Goal: Obtain resource: Download file/media

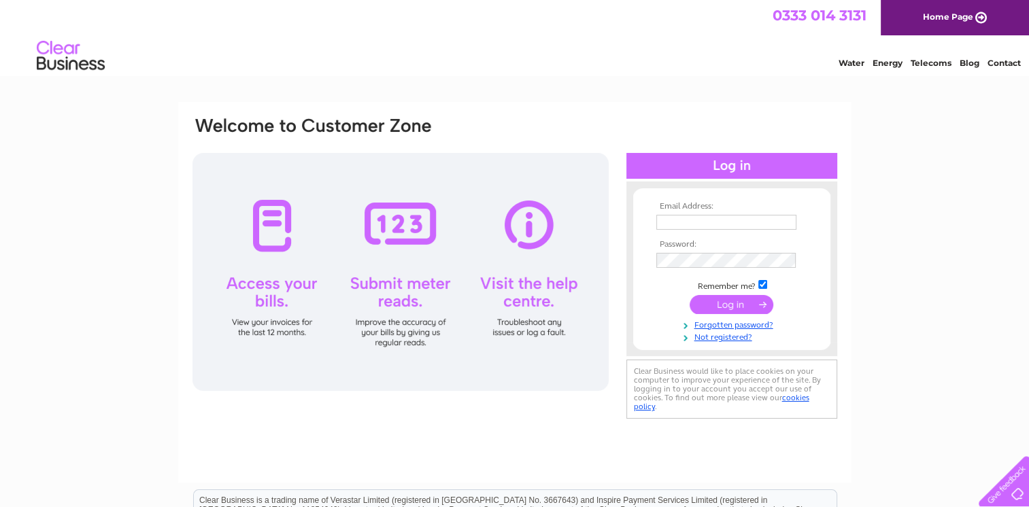
type input "sales@secretgardenflorist.biz"
click at [724, 299] on input "submit" at bounding box center [731, 304] width 84 height 19
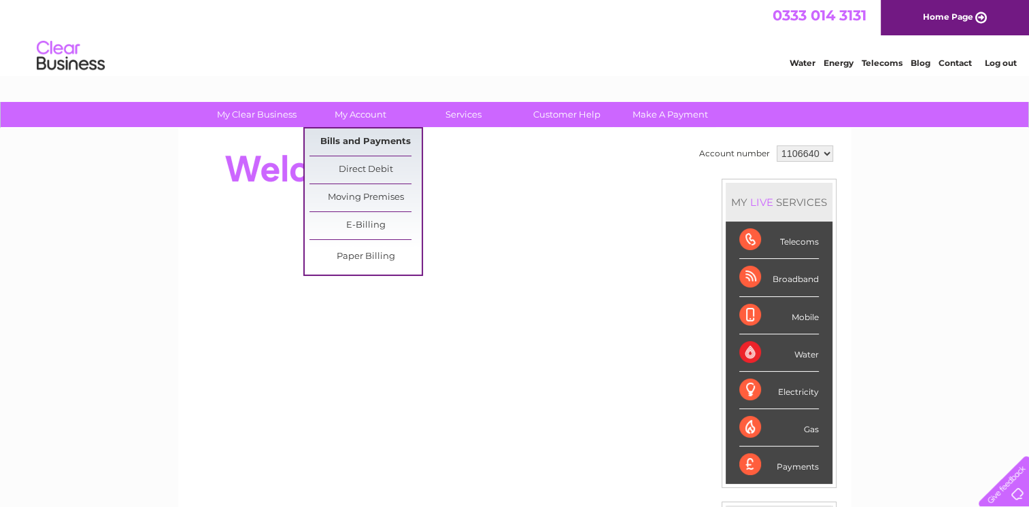
click at [360, 142] on link "Bills and Payments" at bounding box center [365, 141] width 112 height 27
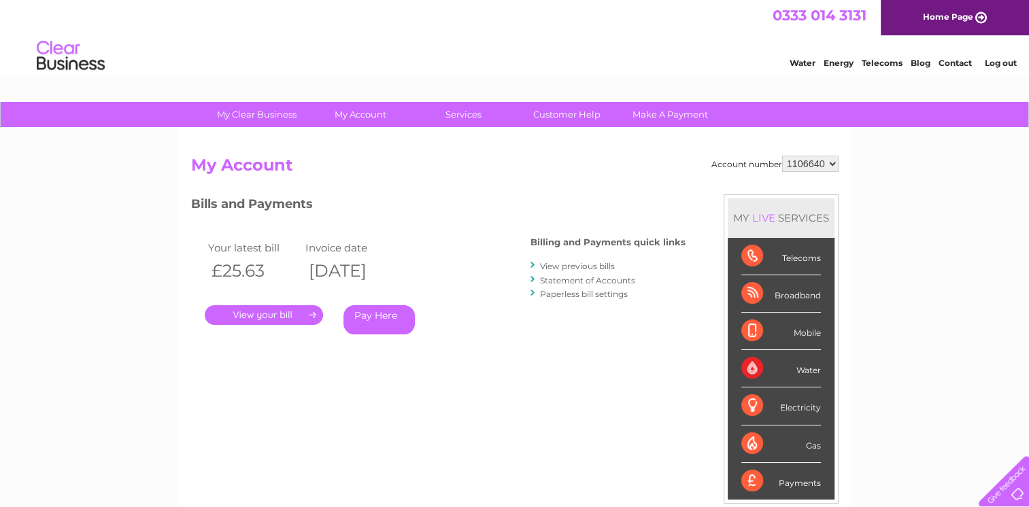
click at [587, 266] on link "View previous bills" at bounding box center [577, 266] width 75 height 10
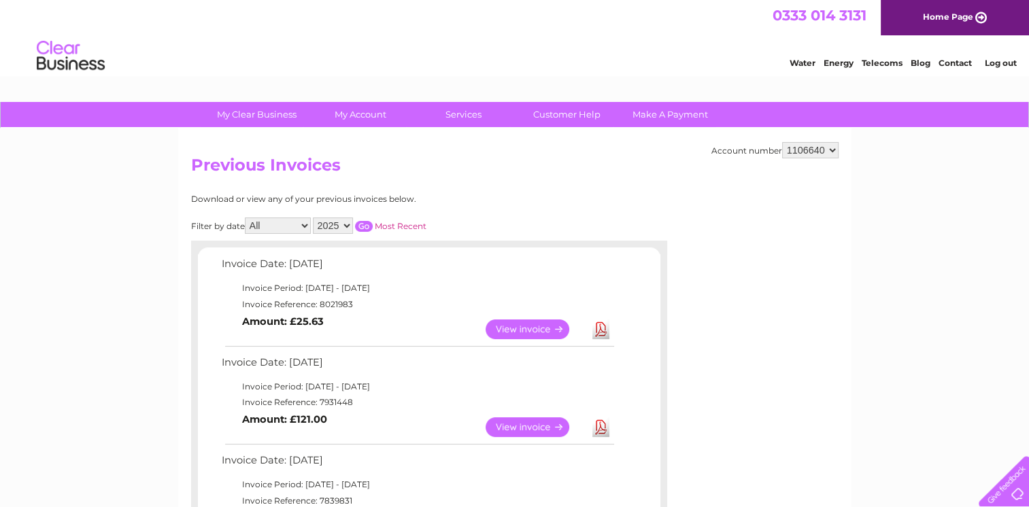
click at [514, 326] on link "View" at bounding box center [535, 330] width 100 height 20
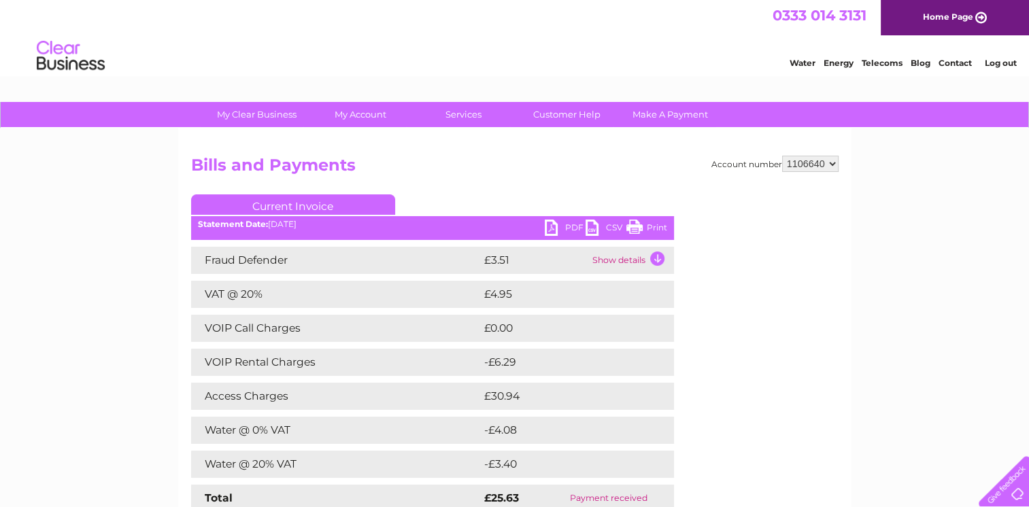
click at [704, 442] on div "Account number 1106640 Bills and Payments Current Invoice PDF CSV Print" at bounding box center [514, 346] width 647 height 381
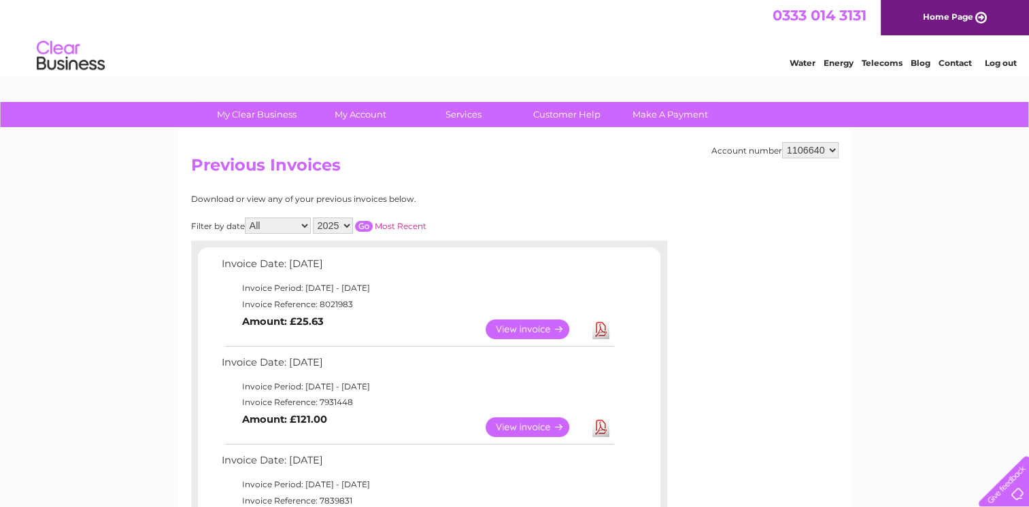
click at [600, 426] on link "Download" at bounding box center [600, 427] width 17 height 20
click at [598, 328] on link "Download" at bounding box center [600, 330] width 17 height 20
